Goal: Information Seeking & Learning: Check status

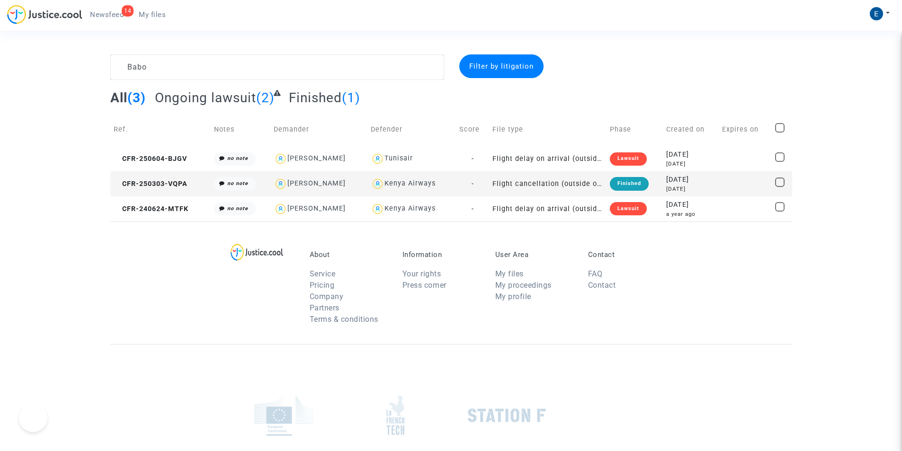
click at [242, 70] on textarea at bounding box center [277, 67] width 334 height 26
type textarea "[PERSON_NAME]"
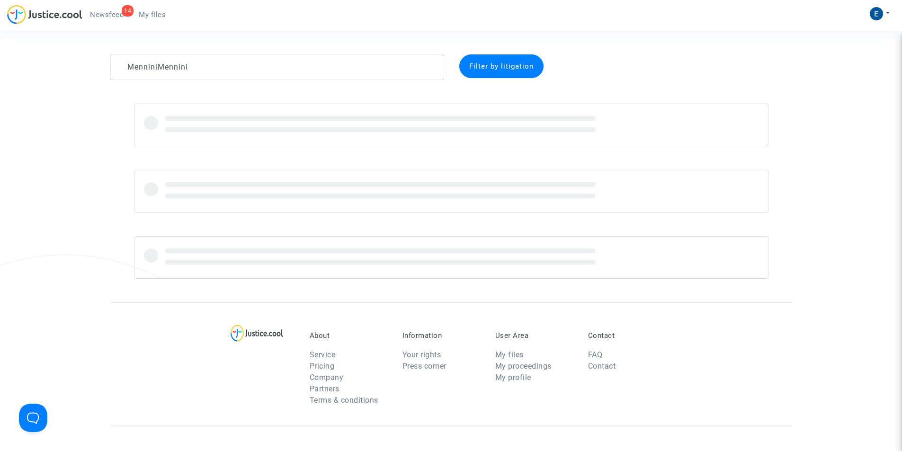
click at [178, 69] on textarea at bounding box center [277, 67] width 334 height 26
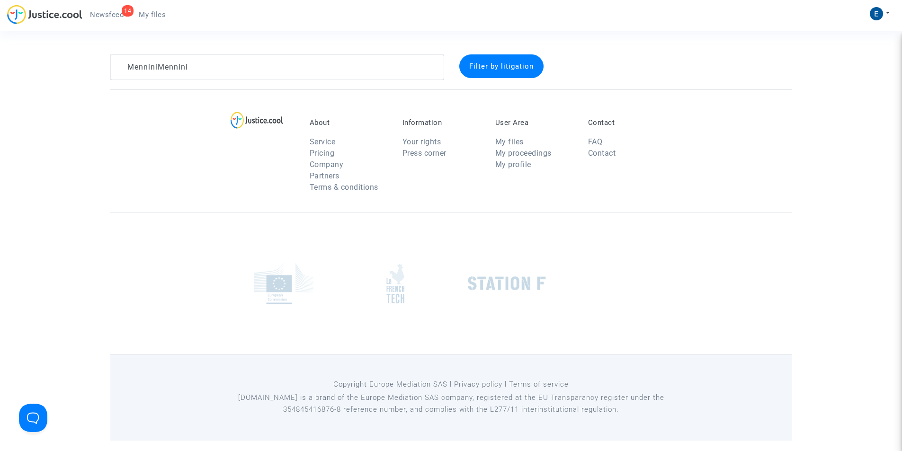
click at [178, 69] on textarea at bounding box center [277, 67] width 334 height 26
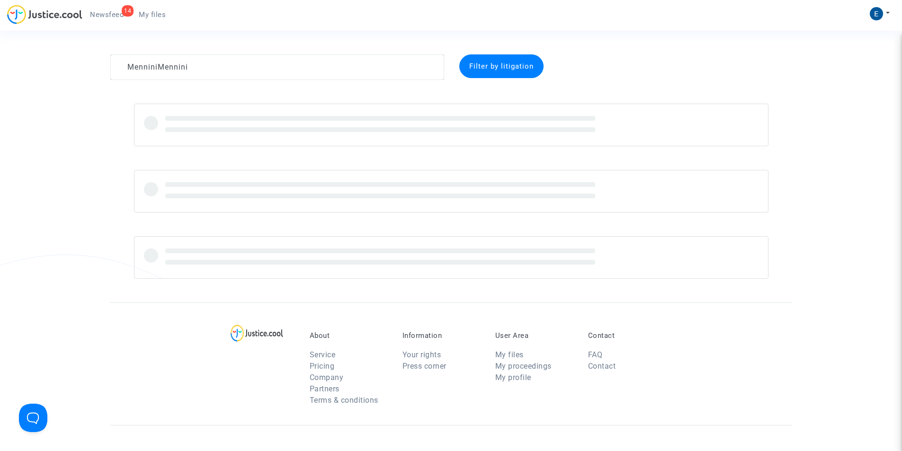
type textarea "[PERSON_NAME]"
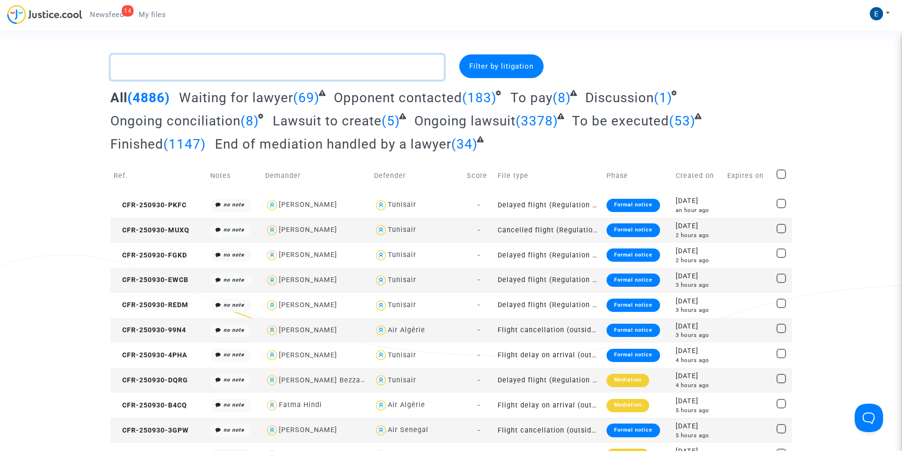
click at [184, 66] on textarea at bounding box center [277, 67] width 334 height 26
paste textarea "[PERSON_NAME]"
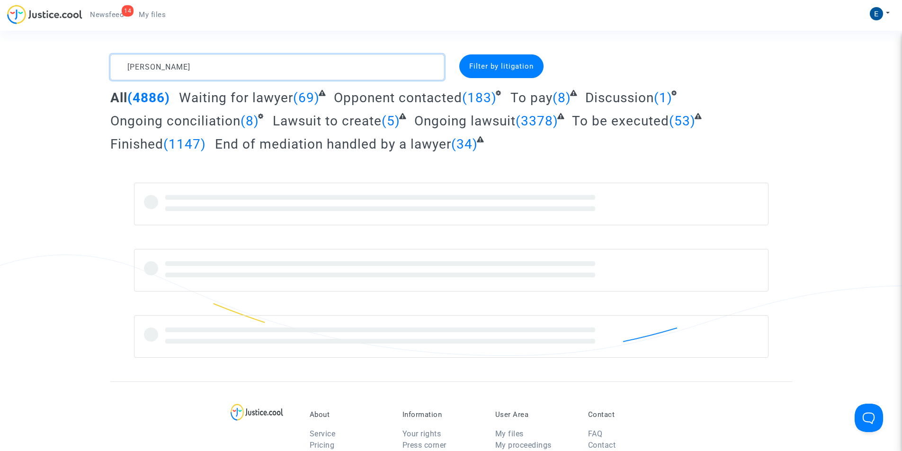
type textarea "[PERSON_NAME]"
